Goal: Information Seeking & Learning: Find specific page/section

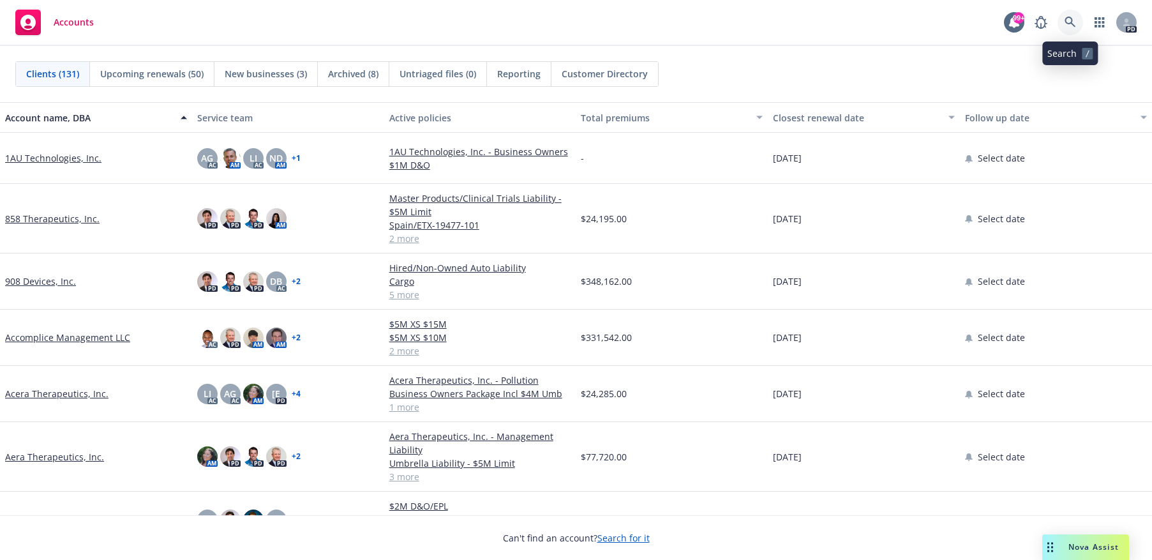
click at [1072, 20] on icon at bounding box center [1070, 22] width 11 height 11
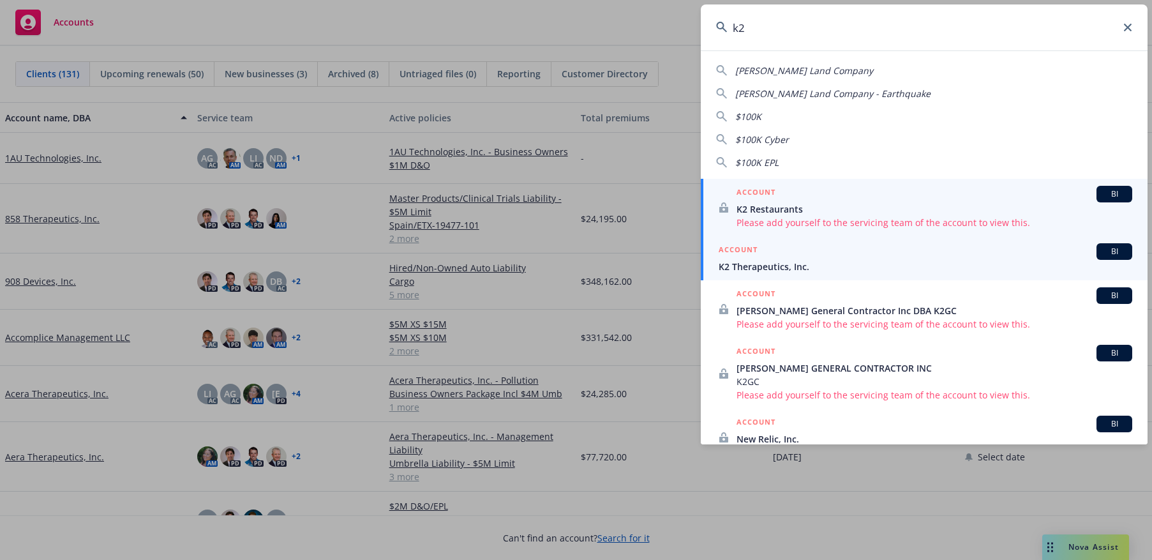
type input "k2"
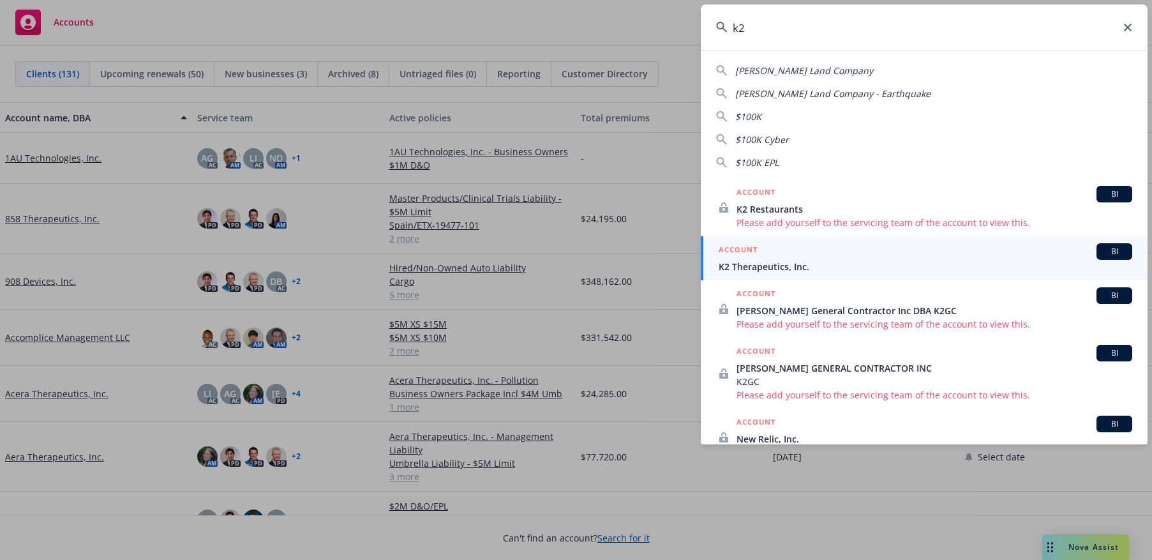
click at [801, 261] on span "K2 Therapeutics, Inc." at bounding box center [926, 266] width 414 height 13
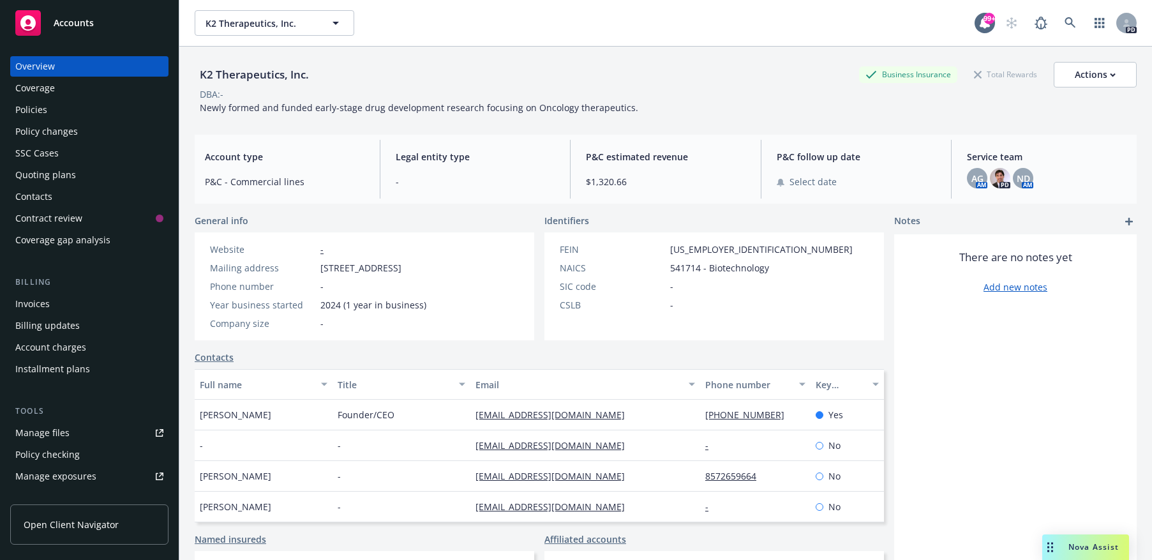
click at [27, 111] on div "Policies" at bounding box center [31, 110] width 32 height 20
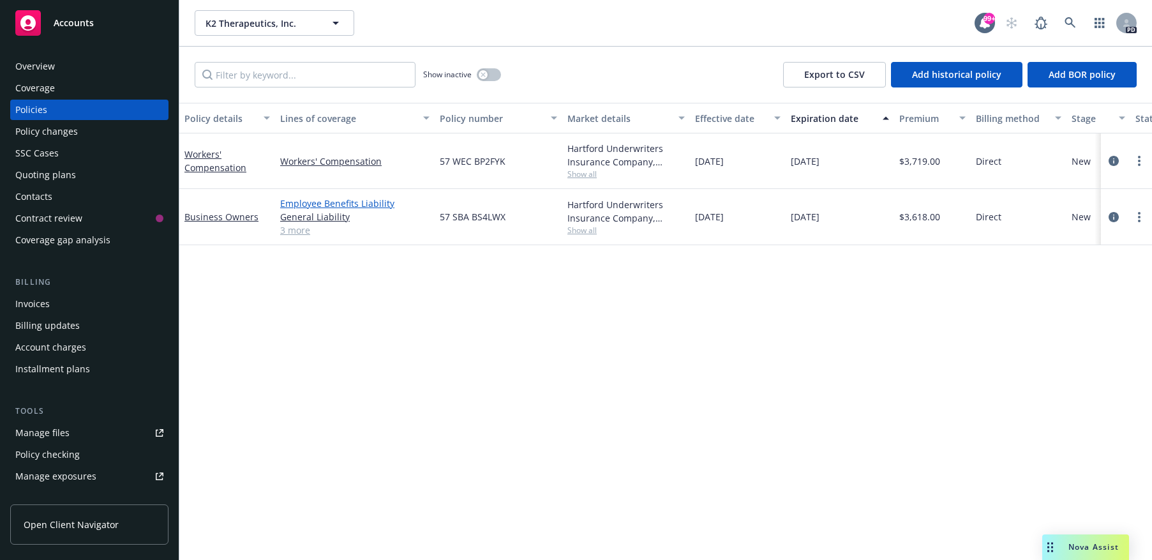
click at [333, 204] on link "Employee Benefits Liability" at bounding box center [354, 203] width 149 height 13
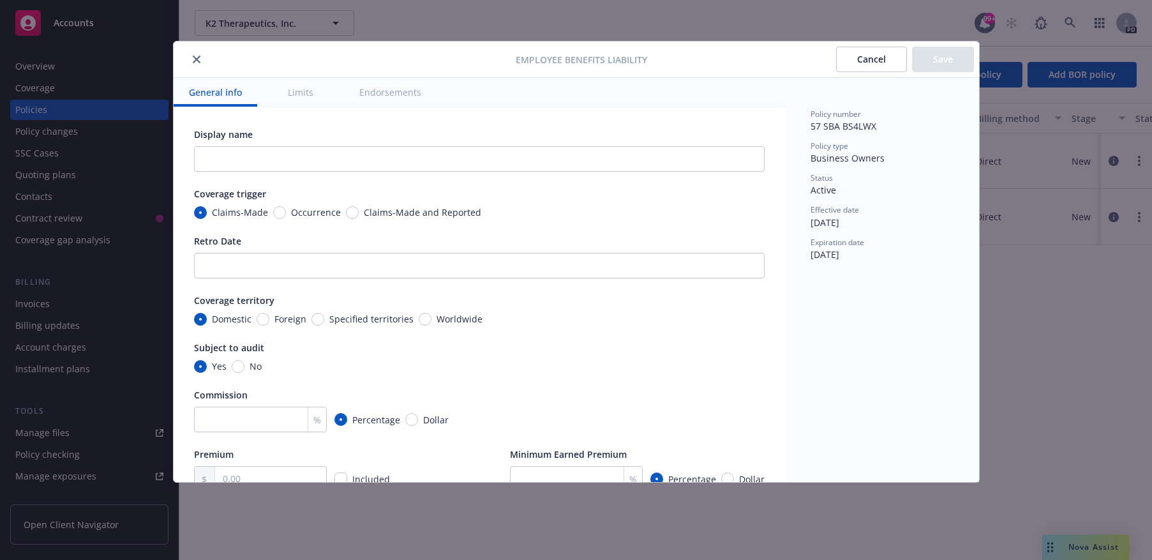
click at [194, 57] on icon "close" at bounding box center [197, 60] width 8 height 8
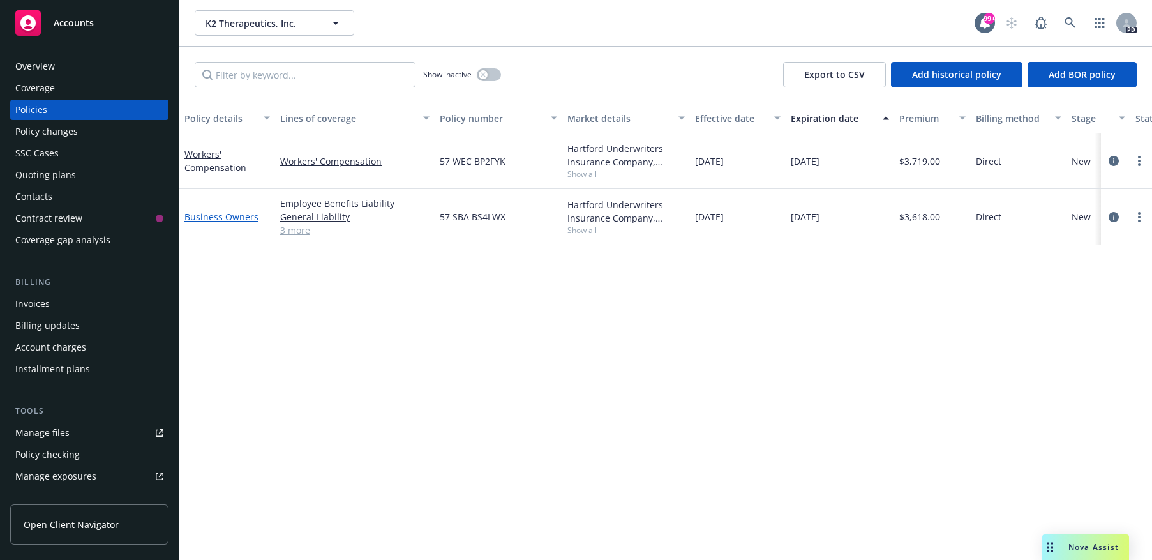
click at [195, 216] on link "Business Owners" at bounding box center [222, 217] width 74 height 12
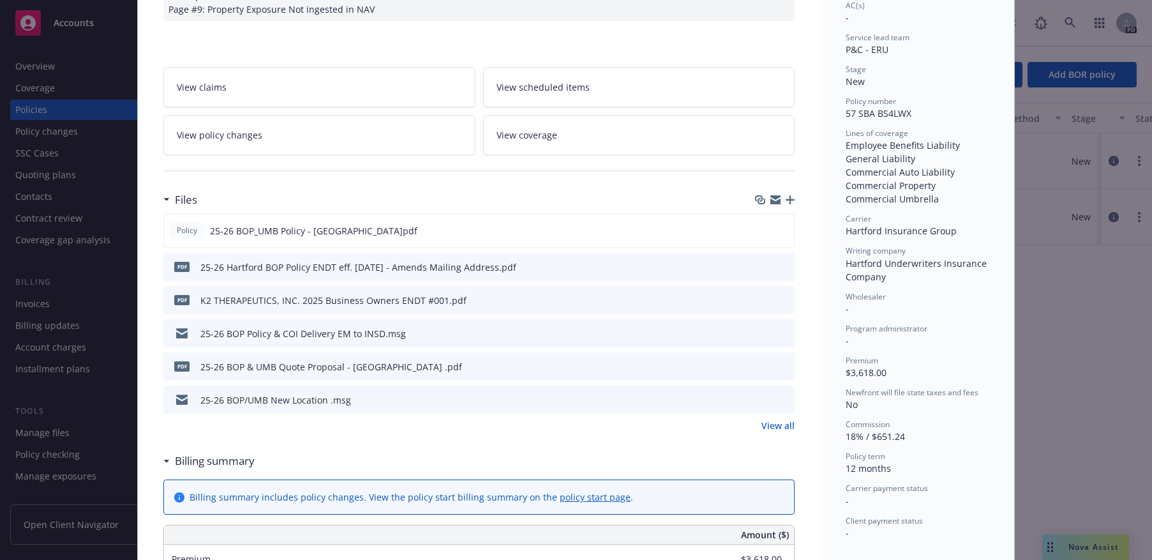
scroll to position [255, 0]
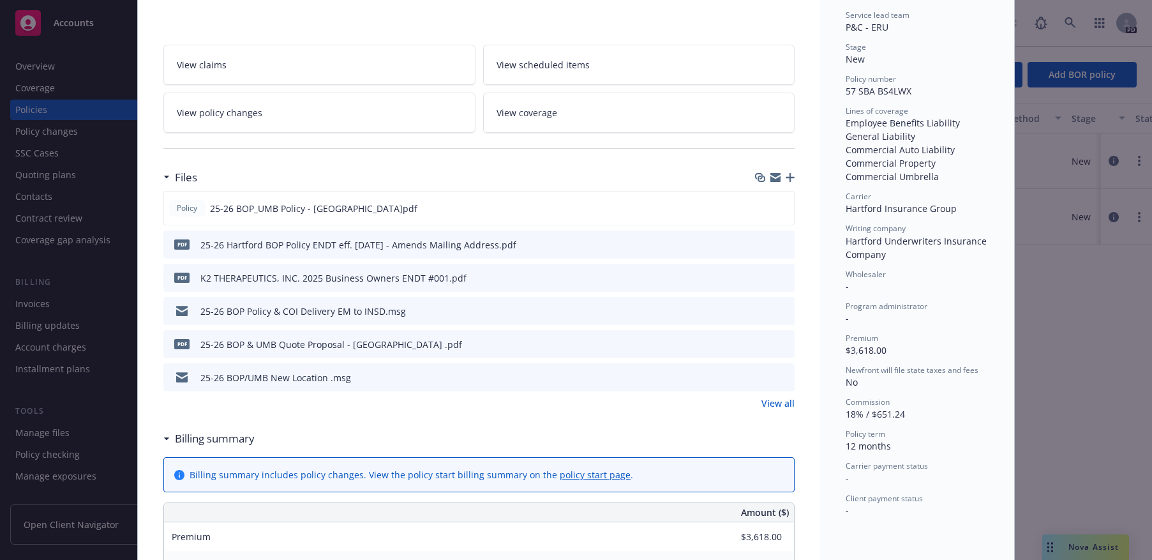
click at [778, 376] on icon "preview file" at bounding box center [782, 376] width 11 height 9
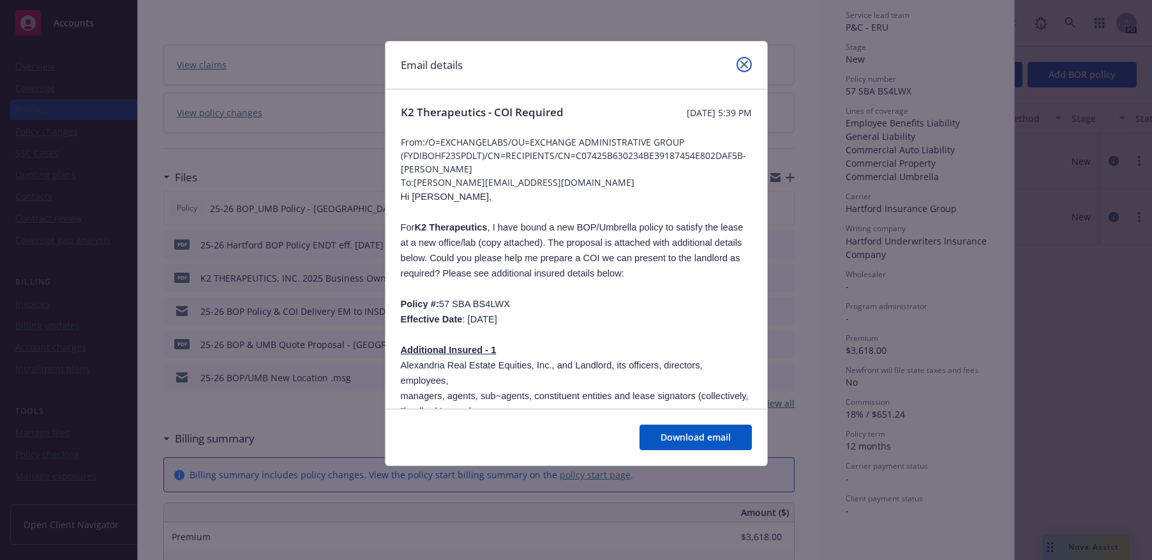
click at [743, 63] on icon "close" at bounding box center [745, 65] width 8 height 8
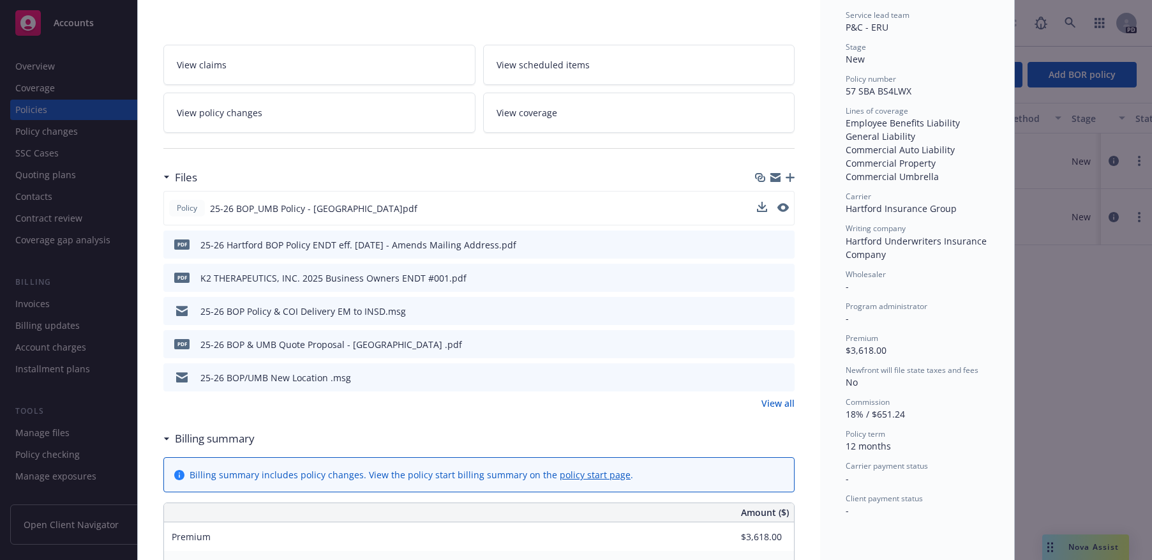
click at [780, 202] on button at bounding box center [783, 208] width 11 height 13
click at [778, 204] on icon "preview file" at bounding box center [781, 207] width 11 height 9
